Goal: Task Accomplishment & Management: Use online tool/utility

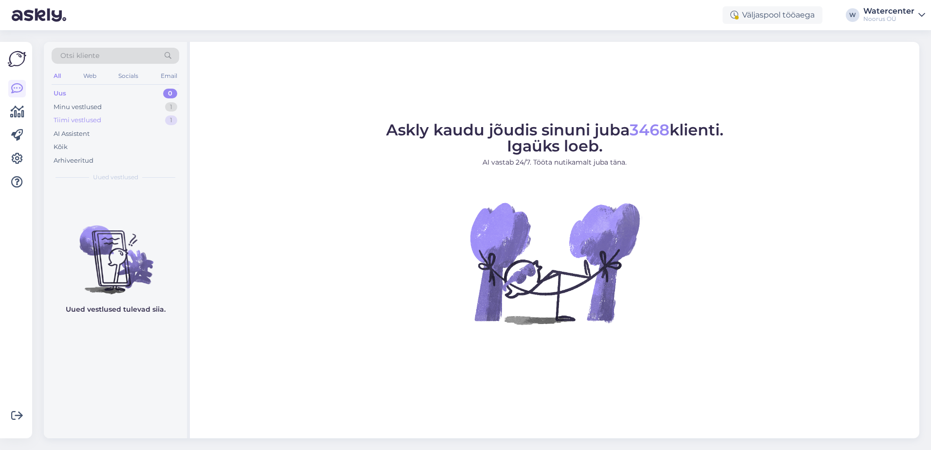
click at [99, 121] on div "Tiimi vestlused" at bounding box center [78, 120] width 48 height 10
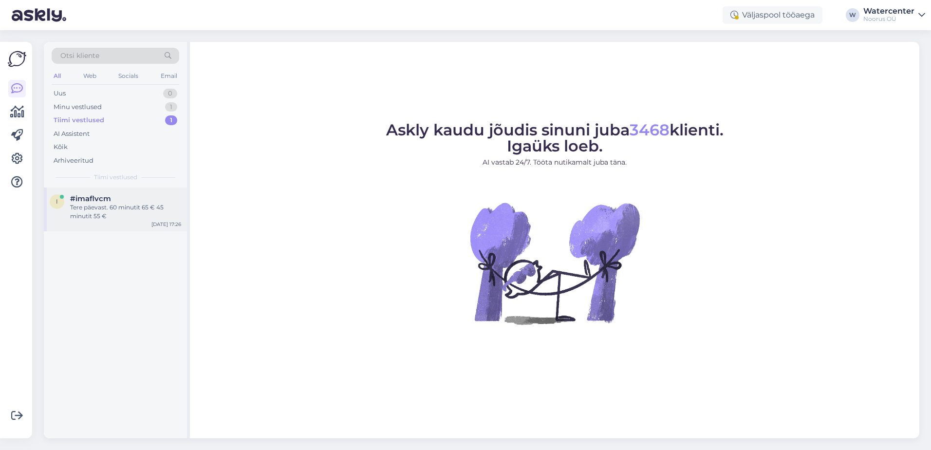
click at [135, 195] on div "#imaflvcm" at bounding box center [125, 198] width 111 height 9
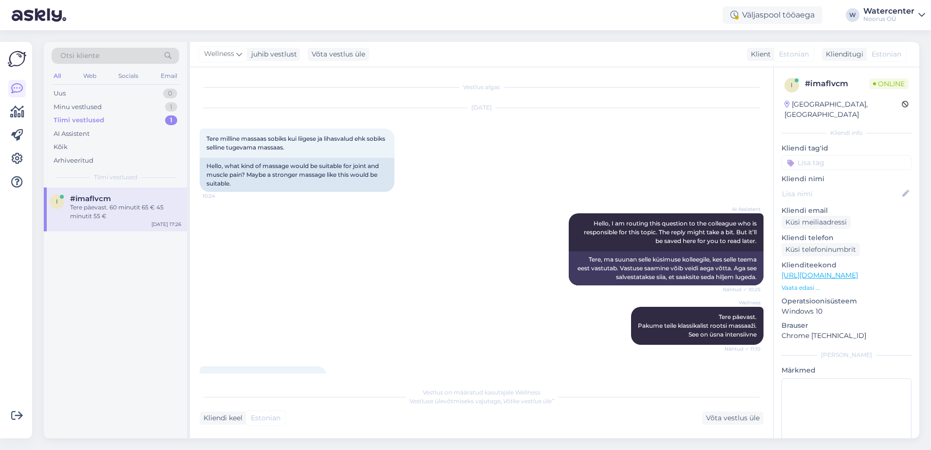
scroll to position [83, 0]
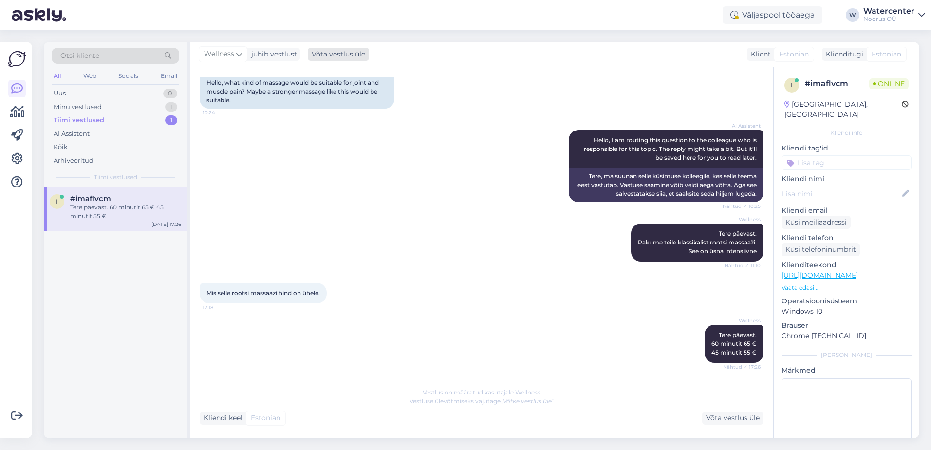
click at [336, 55] on div "Võta vestlus üle" at bounding box center [338, 54] width 61 height 13
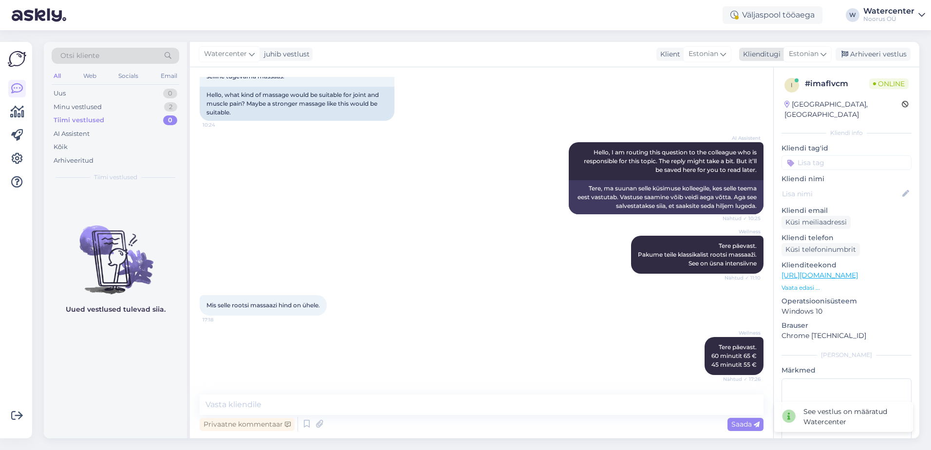
drag, startPoint x: 879, startPoint y: 53, endPoint x: 871, endPoint y: 58, distance: 9.4
click at [879, 53] on div "Arhiveeri vestlus" at bounding box center [872, 54] width 75 height 13
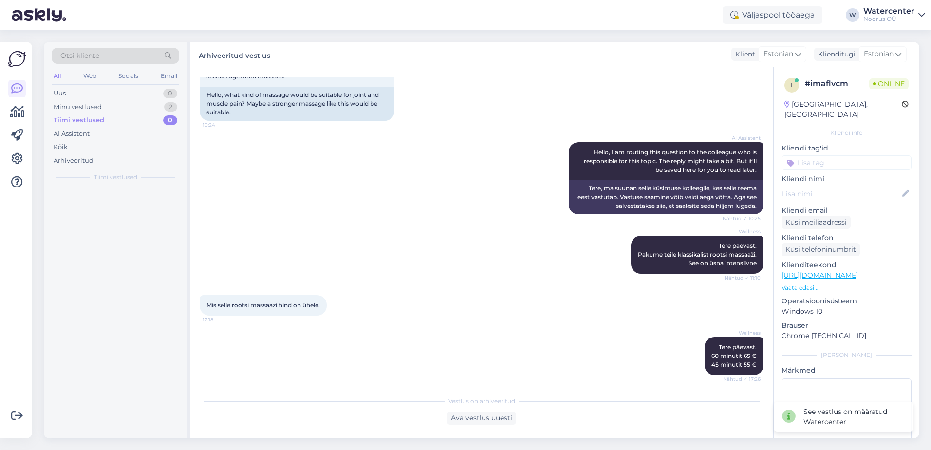
scroll to position [74, 0]
